Goal: Transaction & Acquisition: Purchase product/service

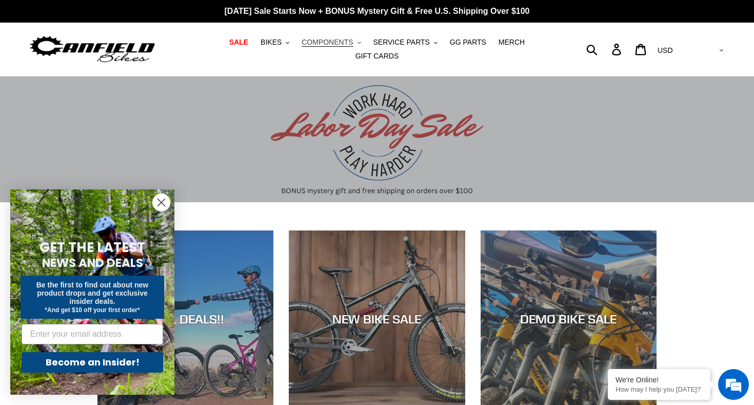
click at [335, 43] on span "COMPONENTS" at bounding box center [327, 42] width 51 height 9
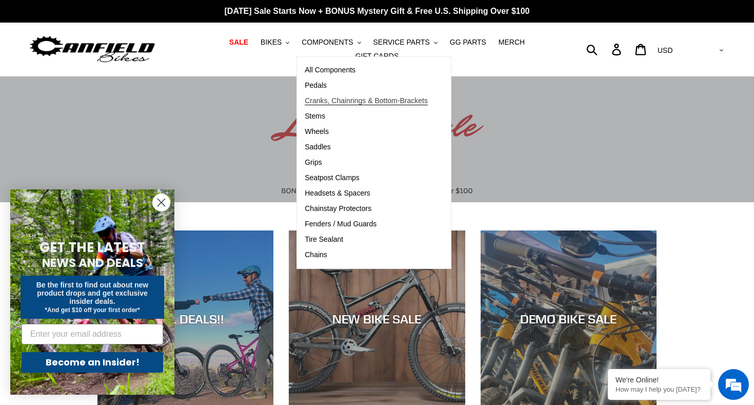
click at [326, 103] on span "Cranks, Chainrings & Bottom-Brackets" at bounding box center [366, 100] width 123 height 9
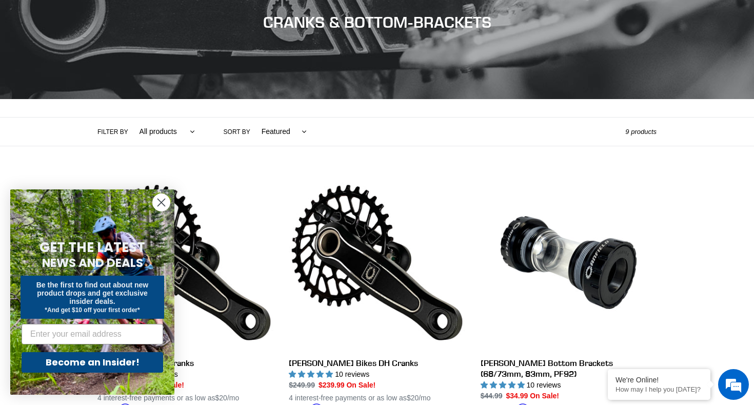
scroll to position [147, 0]
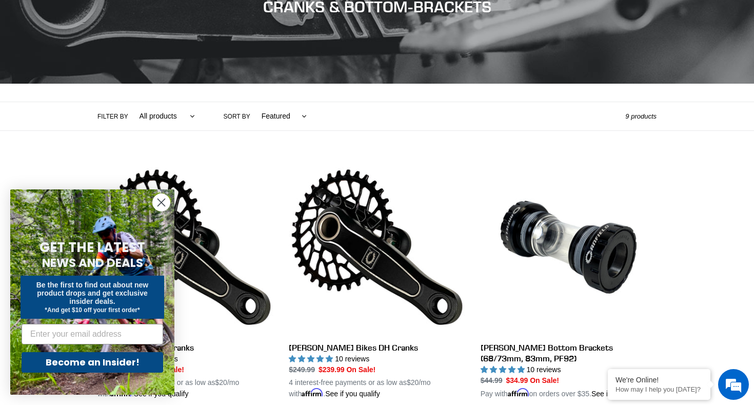
click at [162, 204] on circle "Close dialog" at bounding box center [161, 202] width 17 height 17
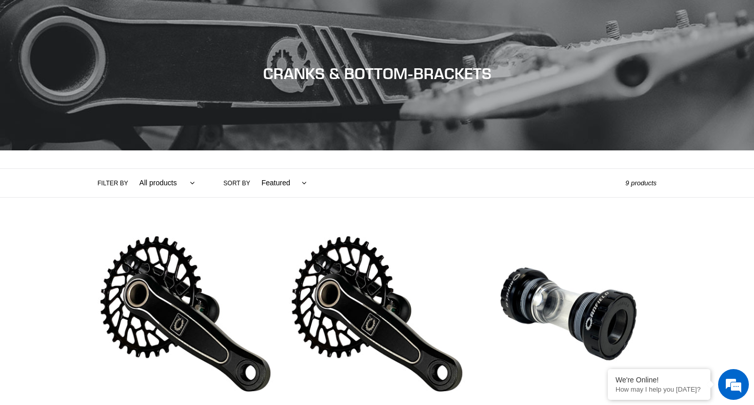
scroll to position [78, 0]
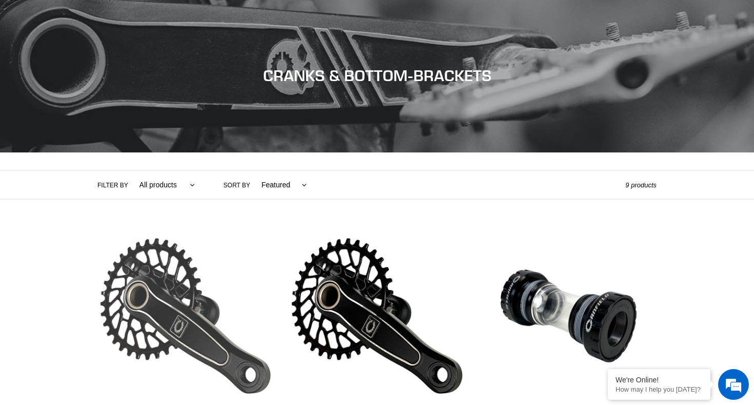
click at [178, 310] on link "Canfield Bikes AM Cranks" at bounding box center [185, 348] width 176 height 240
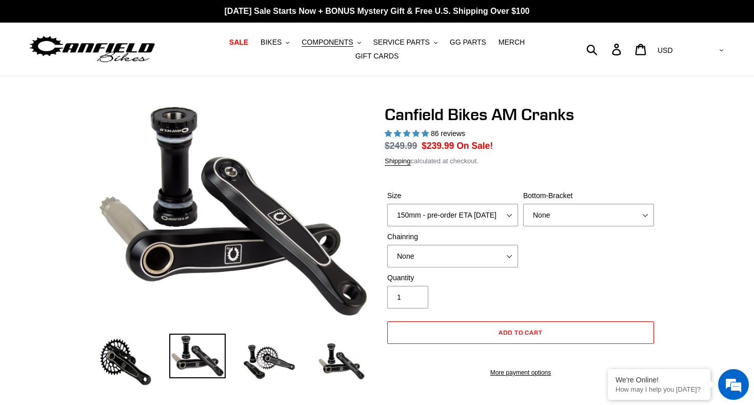
select select "highest-rating"
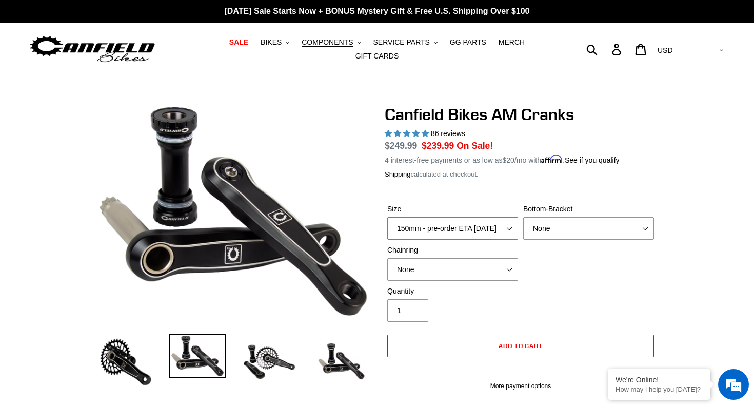
select select "160mm - pre-order ETA 9/30/25"
click at [570, 278] on div "Size 150mm - pre-order ETA 9/30/25 155mm - pre-order ETA 9/30/25 160mm - pre-or…" at bounding box center [521, 245] width 272 height 82
select select "None"
click at [613, 262] on div "Size 150mm - pre-order ETA 9/30/25 155mm - pre-order ETA 9/30/25 160mm - pre-or…" at bounding box center [521, 245] width 272 height 82
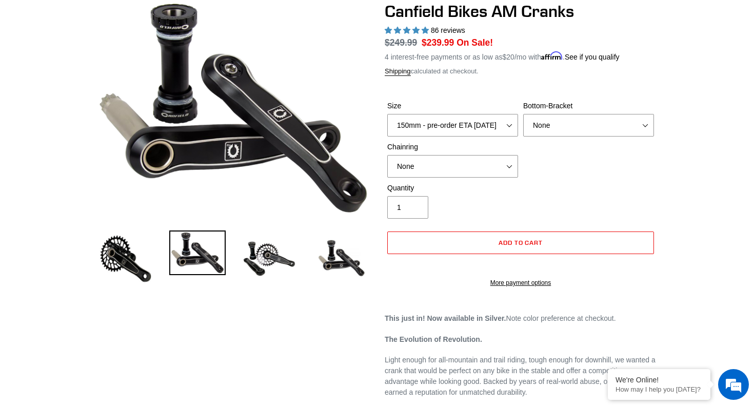
scroll to position [103, 0]
select select "None"
